Goal: Task Accomplishment & Management: Manage account settings

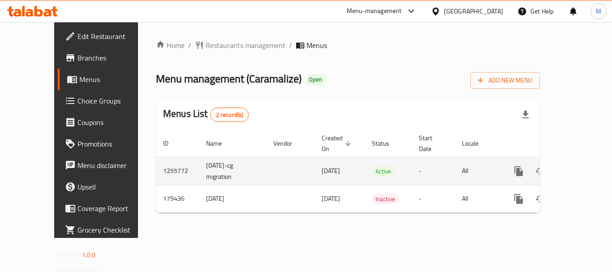
click at [580, 166] on icon "enhanced table" at bounding box center [583, 171] width 11 height 11
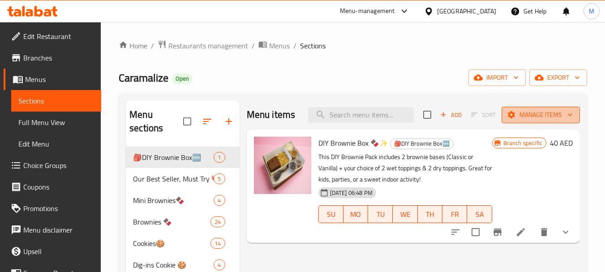
click at [536, 116] on span "Manage items" at bounding box center [541, 114] width 64 height 11
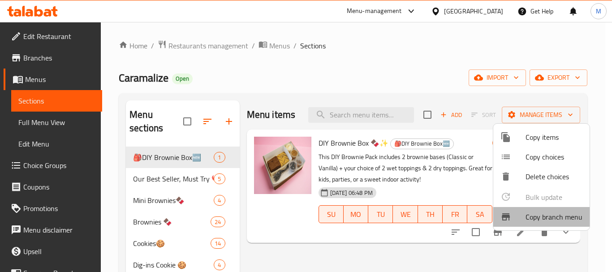
click at [538, 216] on span "Copy branch menu" at bounding box center [553, 216] width 57 height 11
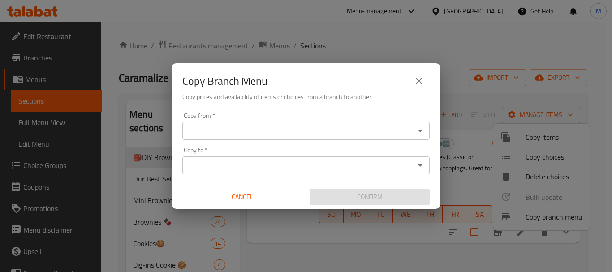
click at [327, 132] on input "Copy from   *" at bounding box center [298, 130] width 227 height 13
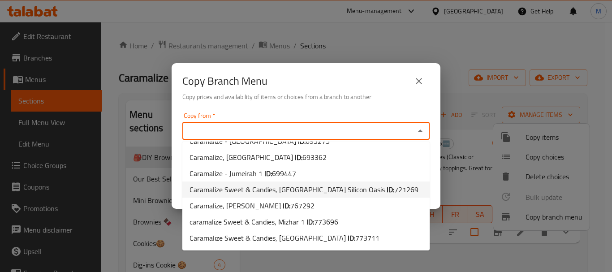
scroll to position [43, 0]
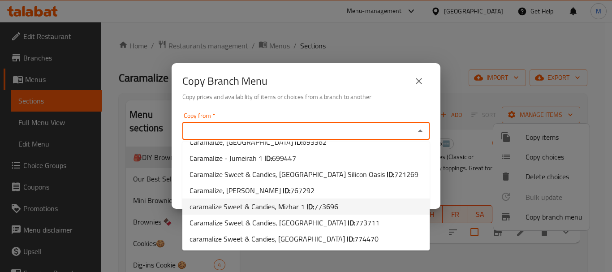
click at [270, 207] on span "caramalize Sweet & Candies, Mizhar 1 ID: 773696" at bounding box center [263, 206] width 149 height 11
type input "caramalize Sweet & Candies, Mizhar 1"
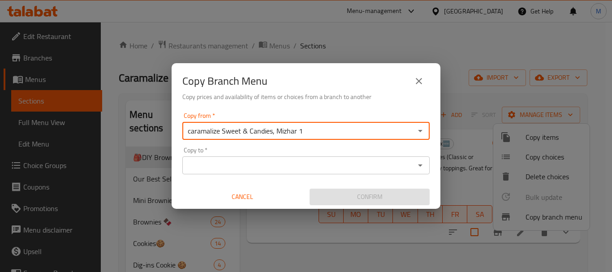
click at [293, 159] on input "Copy to   *" at bounding box center [298, 165] width 227 height 13
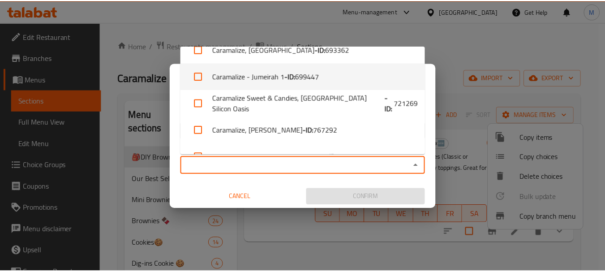
scroll to position [140, 0]
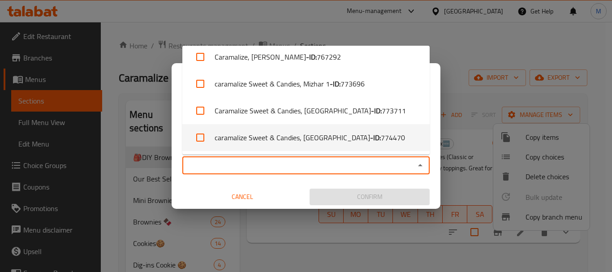
click at [265, 138] on li "caramalize Sweet & Candies, [GEOGRAPHIC_DATA] - ID: 774470" at bounding box center [305, 137] width 247 height 27
checkbox input "true"
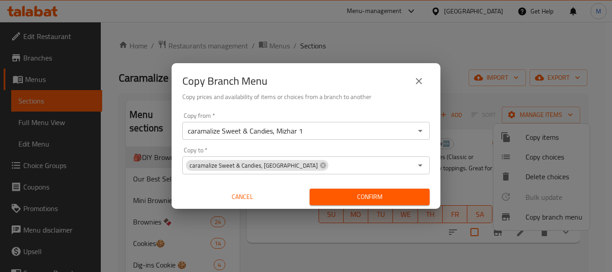
click at [194, 185] on div "Cancel" at bounding box center [242, 197] width 127 height 24
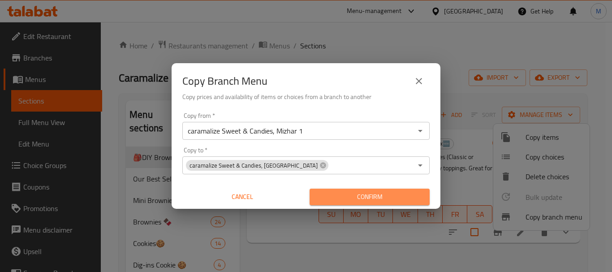
click at [347, 197] on span "Confirm" at bounding box center [370, 196] width 106 height 11
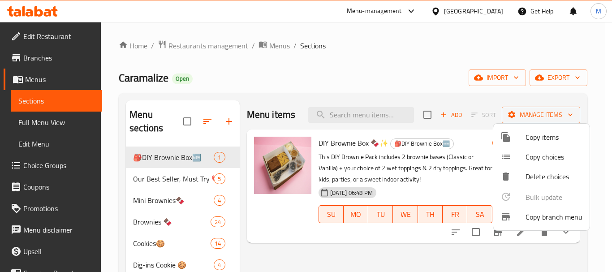
click at [283, 244] on div at bounding box center [306, 136] width 612 height 272
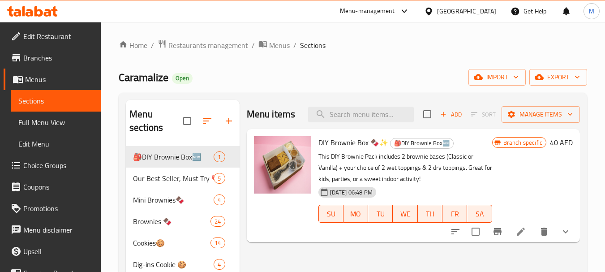
scroll to position [0, 0]
click at [453, 9] on div "[GEOGRAPHIC_DATA]" at bounding box center [466, 11] width 59 height 10
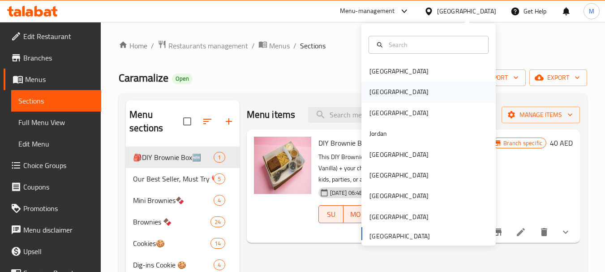
click at [373, 94] on div "[GEOGRAPHIC_DATA]" at bounding box center [398, 92] width 59 height 10
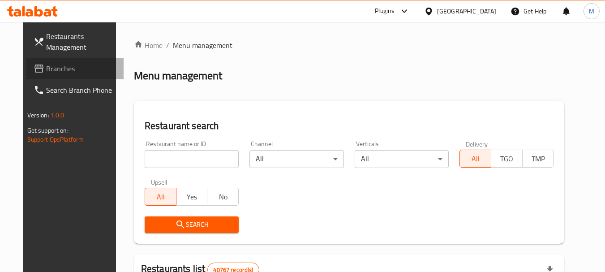
click at [57, 74] on link "Branches" at bounding box center [75, 68] width 98 height 21
